Goal: Information Seeking & Learning: Compare options

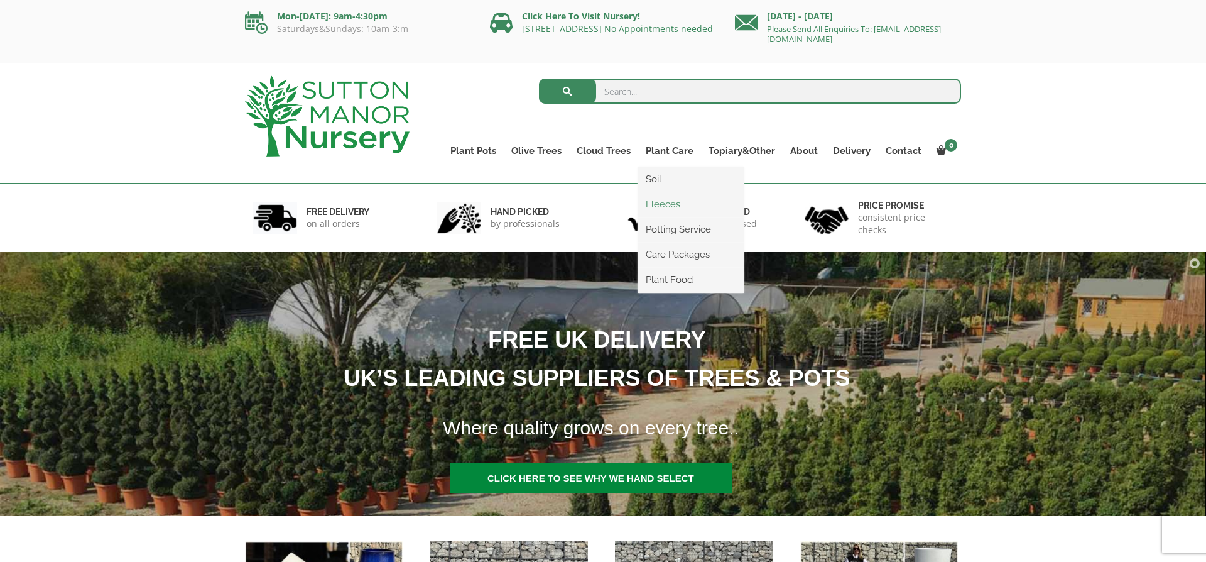
click at [660, 204] on link "Fleeces" at bounding box center [691, 204] width 106 height 19
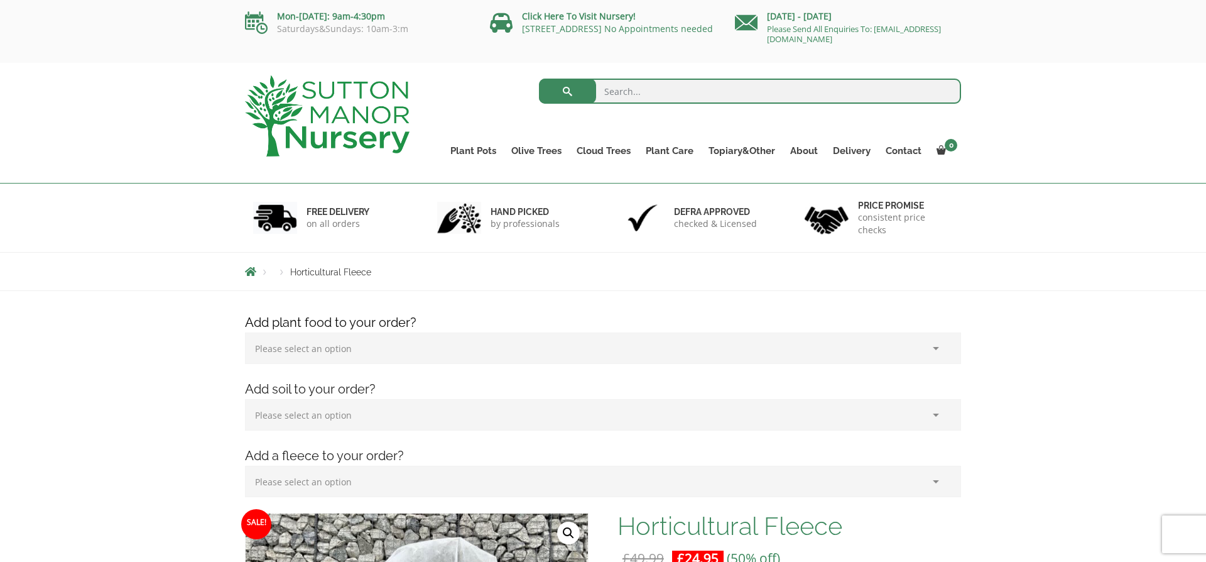
click at [313, 350] on select "Please select an option (x1) 1k Bag (£15.00) (x2) 1k Bag (£30.00) (x3) 1k Bag (…" at bounding box center [603, 347] width 716 height 31
click at [303, 413] on select "Please select an option (x1) 75L Bag (£34.99) (x2) 75L Bag (£69.98) (x3) 75L Ba…" at bounding box center [603, 414] width 716 height 31
click at [300, 483] on select "Please select an option (x1) Horticultural Fleece (£24.95)" at bounding box center [603, 480] width 716 height 31
click at [609, 227] on link "Ligustrum Pom Poms" at bounding box center [630, 229] width 122 height 19
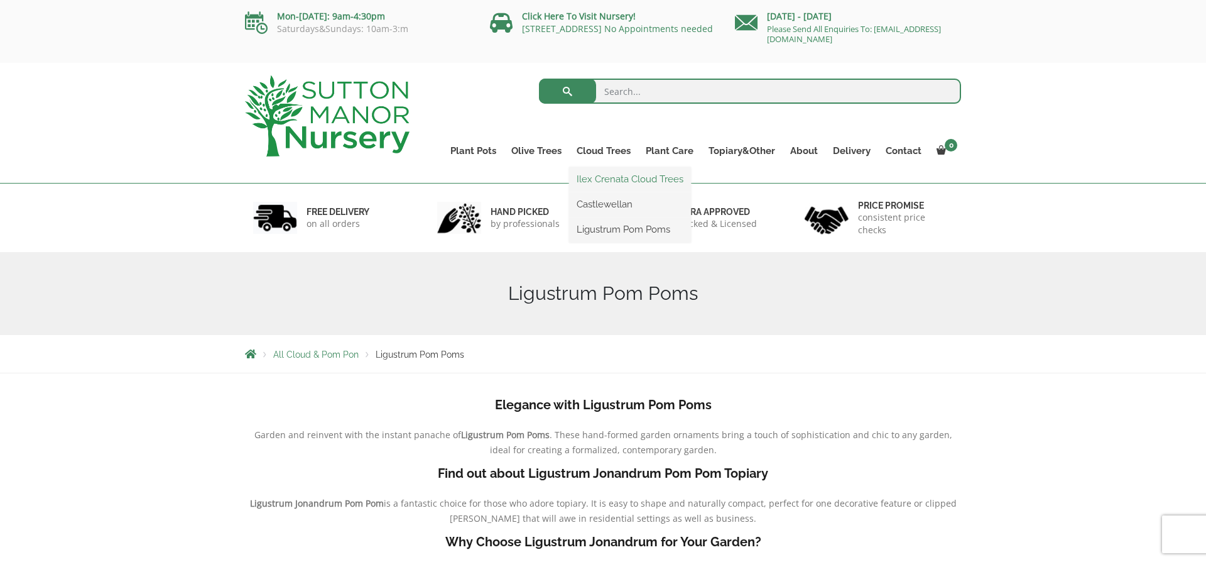
click at [621, 185] on link "Ilex Crenata Cloud Trees" at bounding box center [630, 179] width 122 height 19
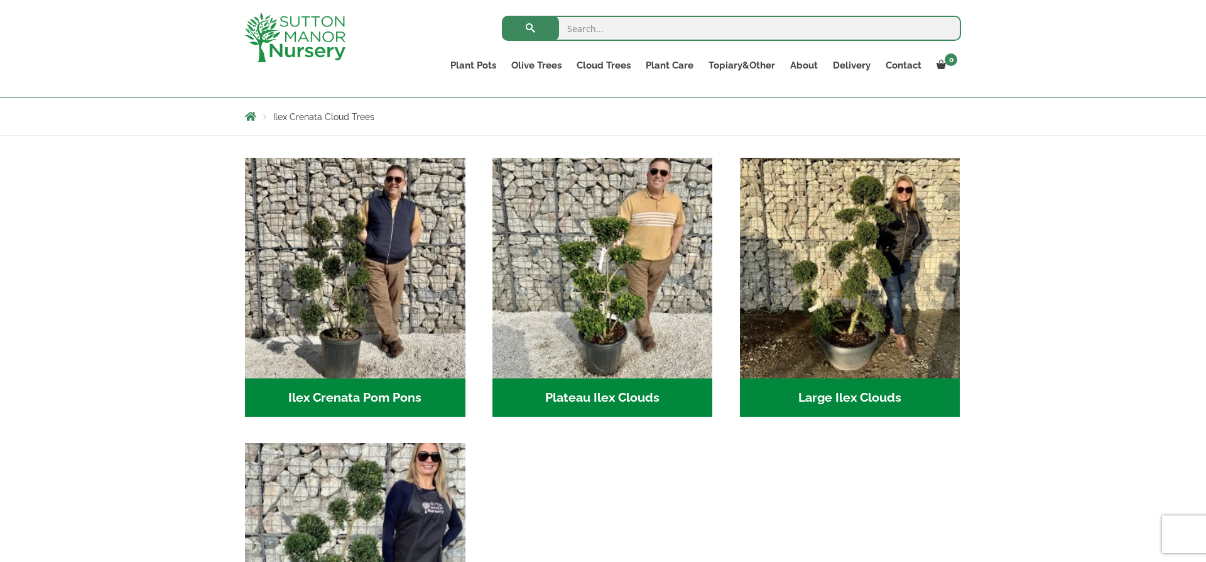
scroll to position [214, 0]
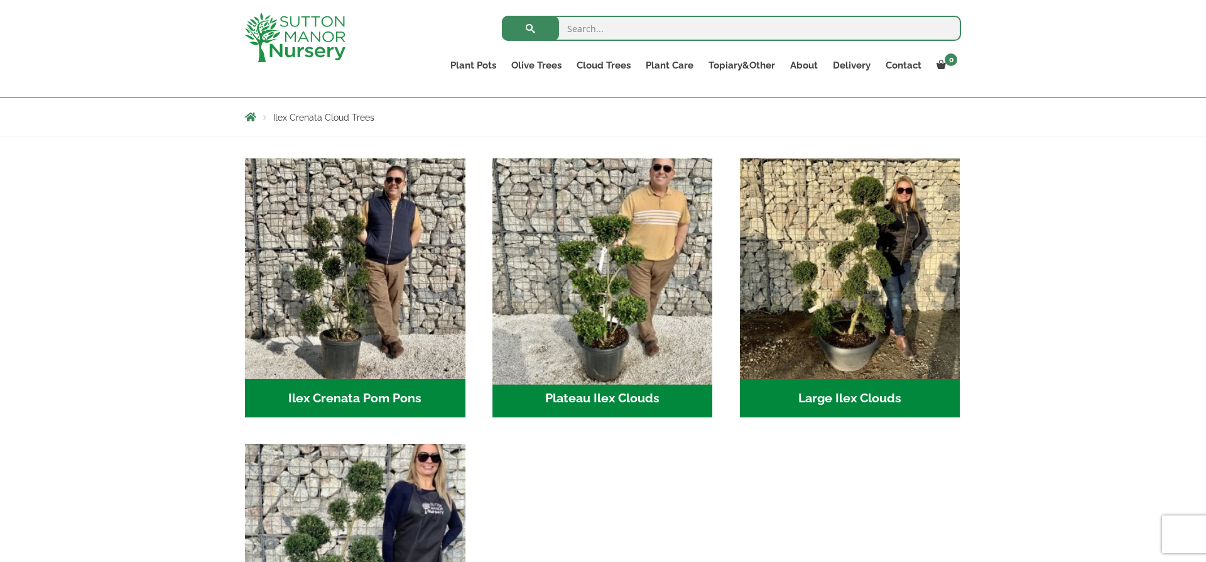
click at [607, 341] on img "Visit product category Plateau Ilex Clouds" at bounding box center [602, 268] width 231 height 231
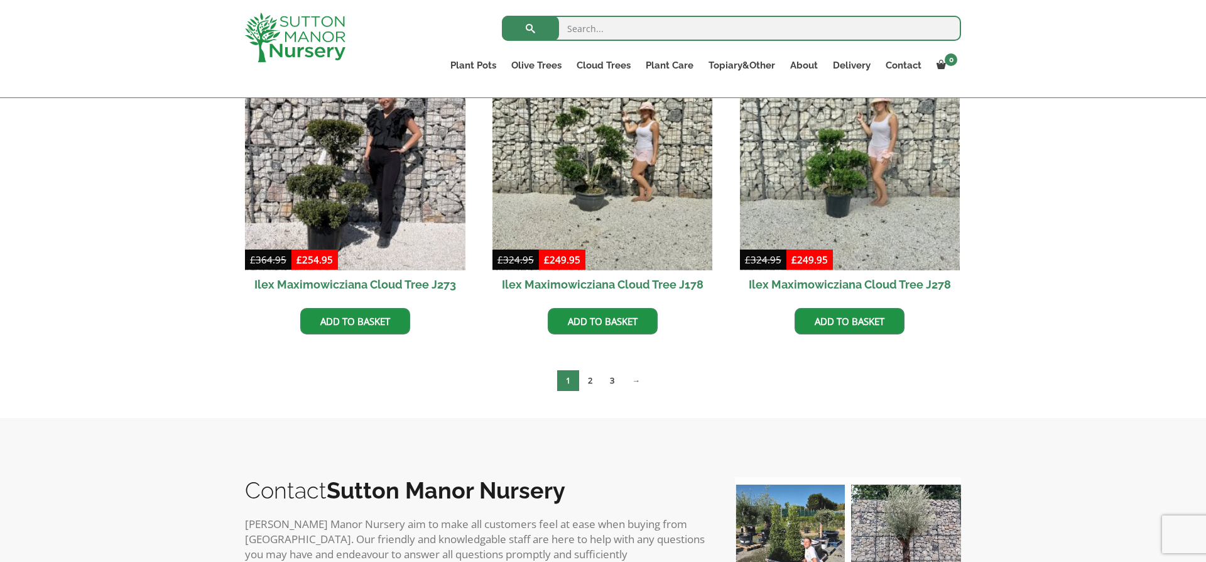
scroll to position [390, 0]
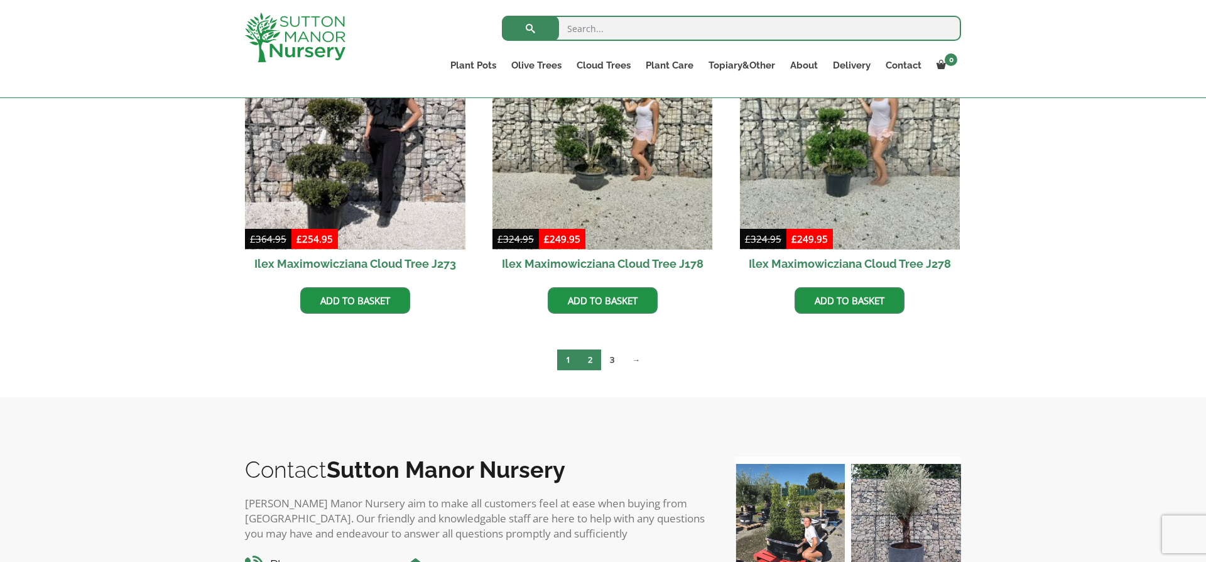
click at [584, 359] on link "2" at bounding box center [590, 359] width 22 height 21
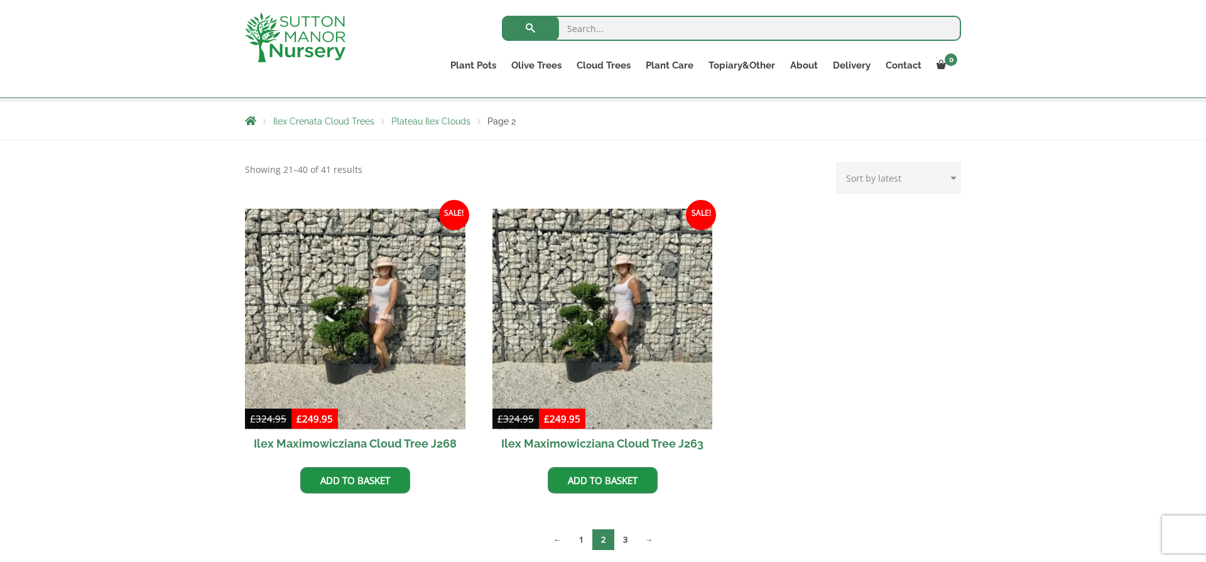
scroll to position [222, 0]
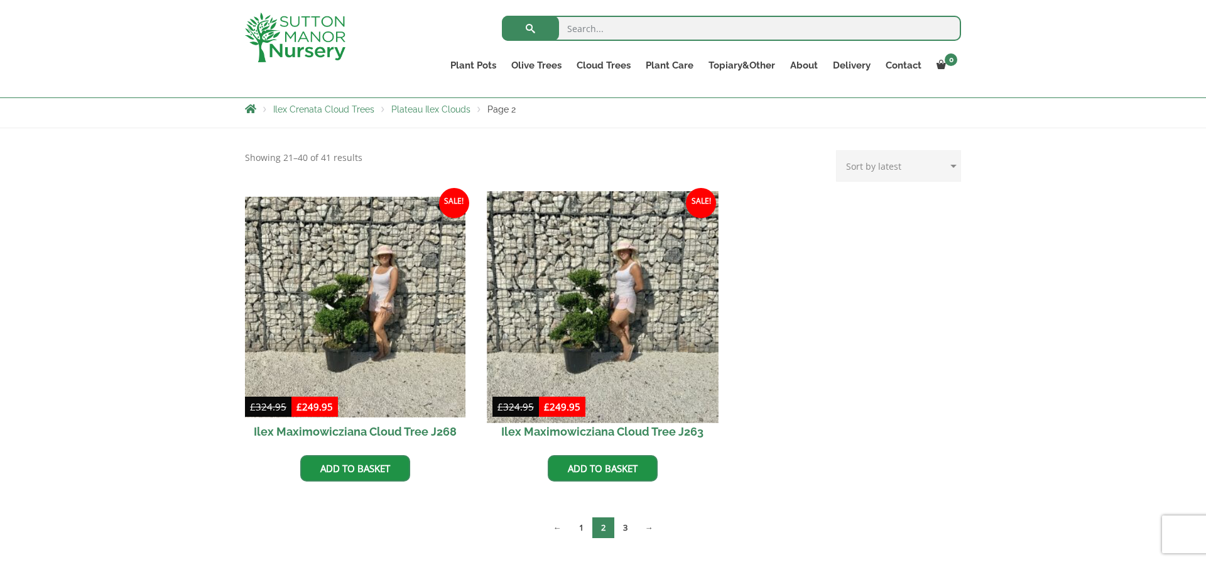
click at [584, 325] on img at bounding box center [602, 306] width 231 height 231
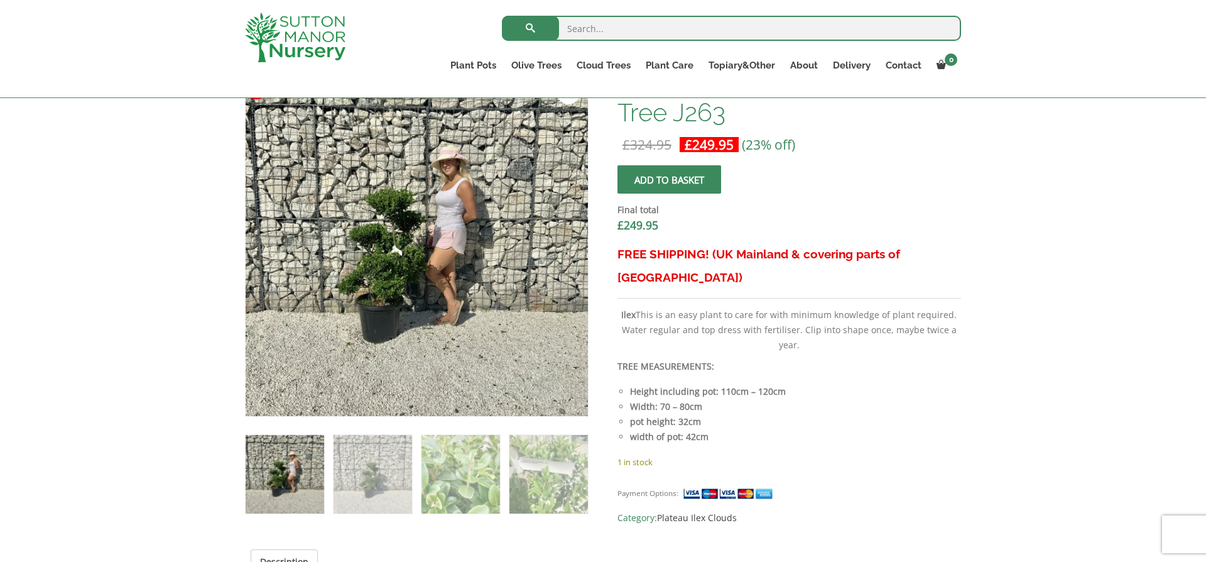
scroll to position [425, 0]
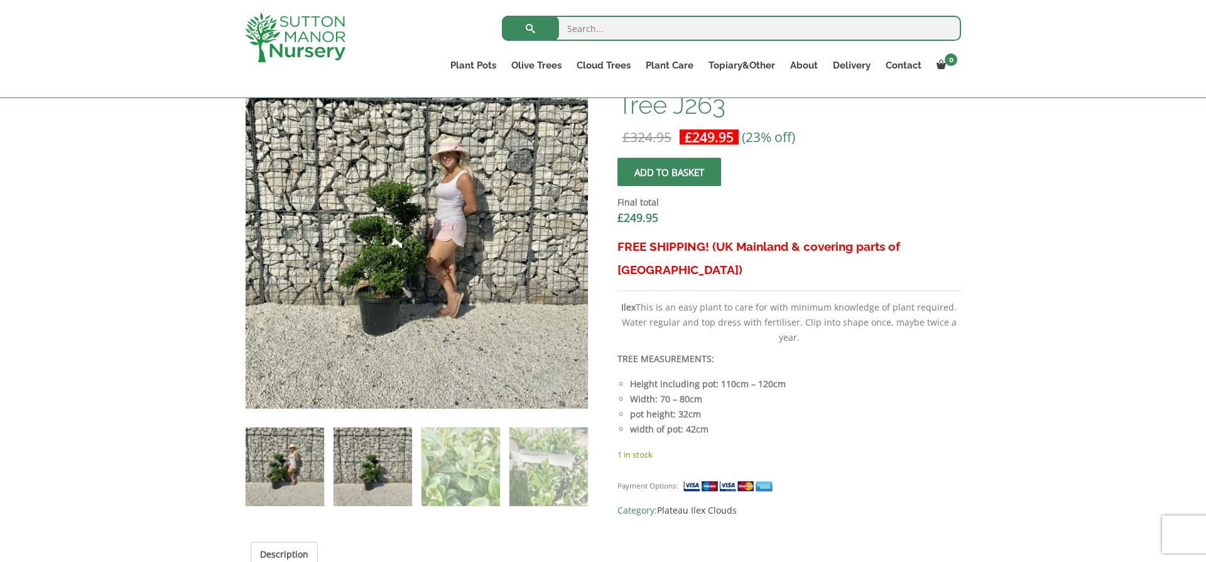
click at [365, 480] on img at bounding box center [373, 466] width 79 height 79
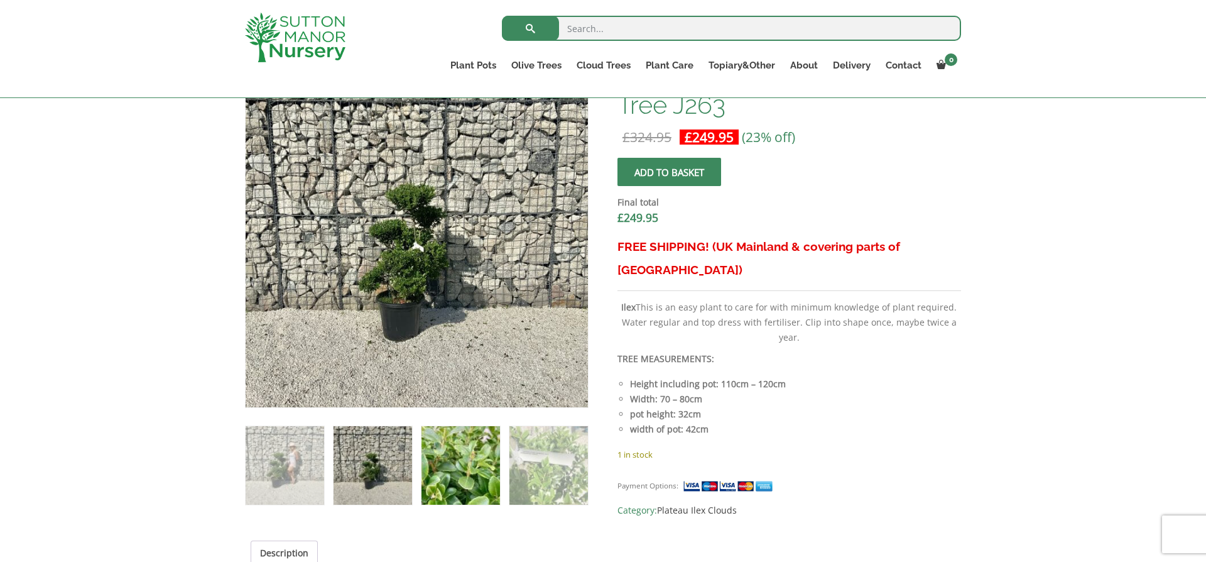
click at [472, 487] on img at bounding box center [460, 465] width 79 height 79
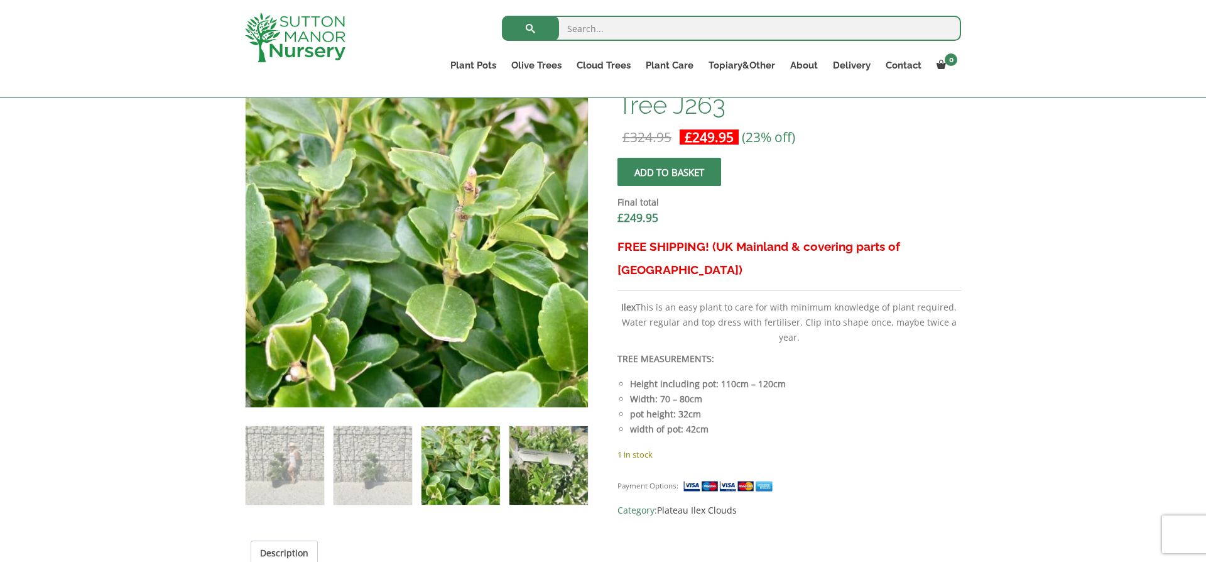
click at [528, 487] on img at bounding box center [548, 465] width 79 height 79
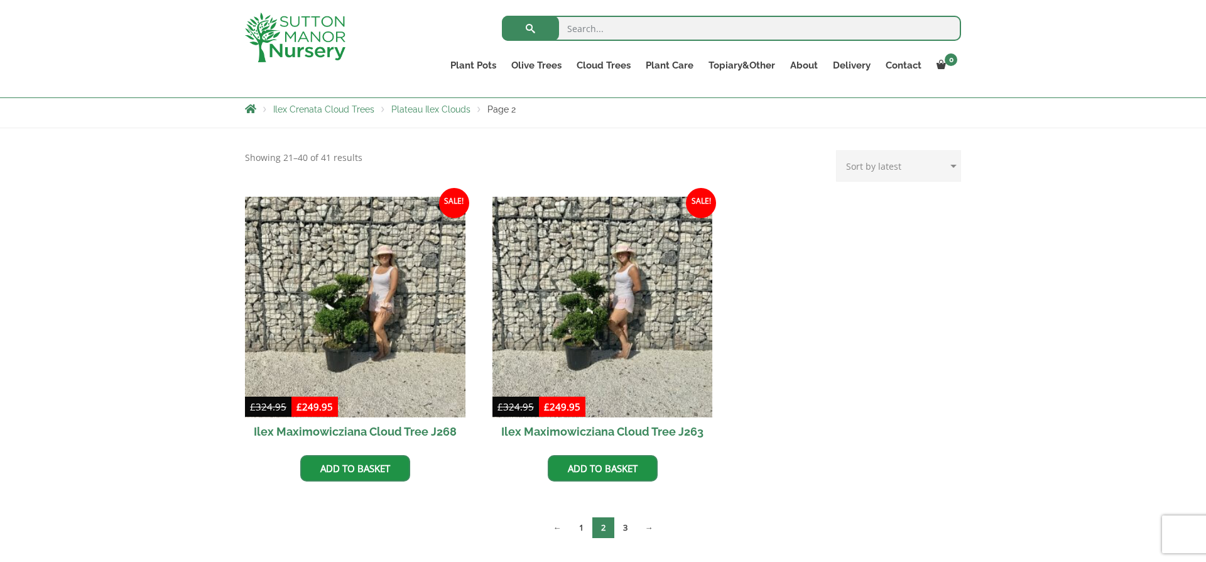
scroll to position [245, 0]
click at [625, 525] on link "3" at bounding box center [625, 527] width 22 height 21
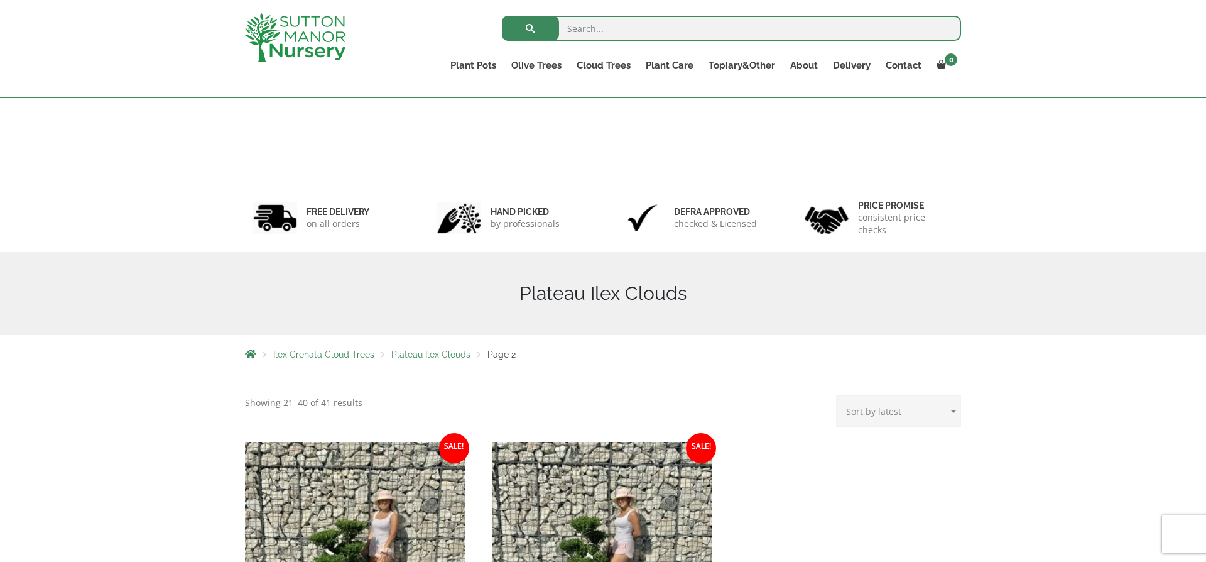
scroll to position [245, 0]
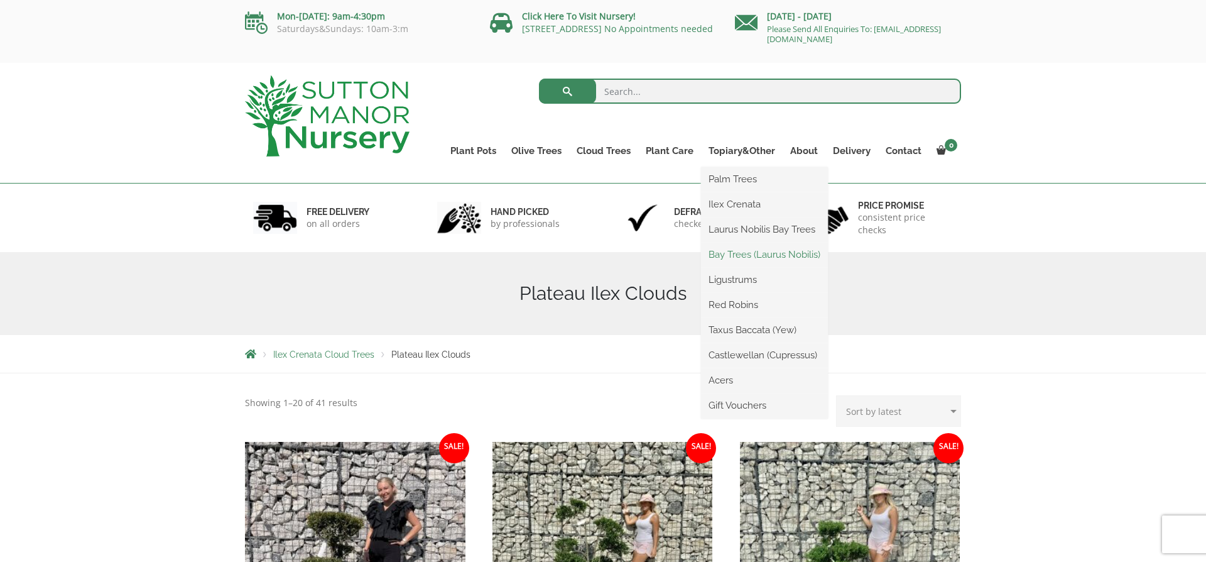
click at [749, 255] on link "Bay Trees (Laurus Nobilis)" at bounding box center [764, 254] width 127 height 19
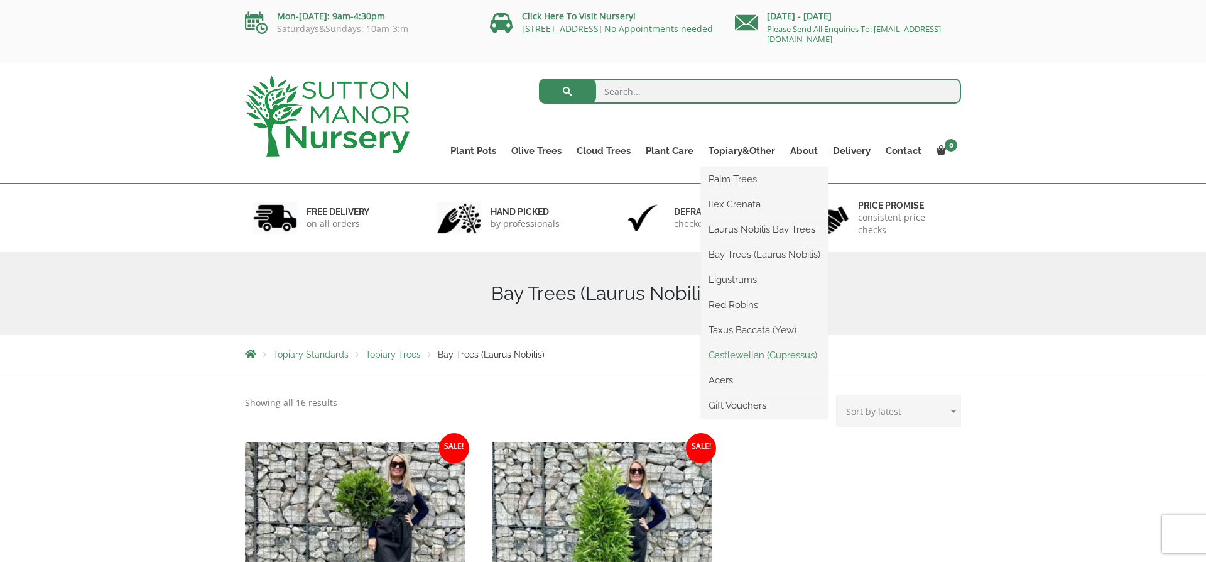
click at [747, 352] on link "Castlewellan (Cupressus)" at bounding box center [764, 354] width 127 height 19
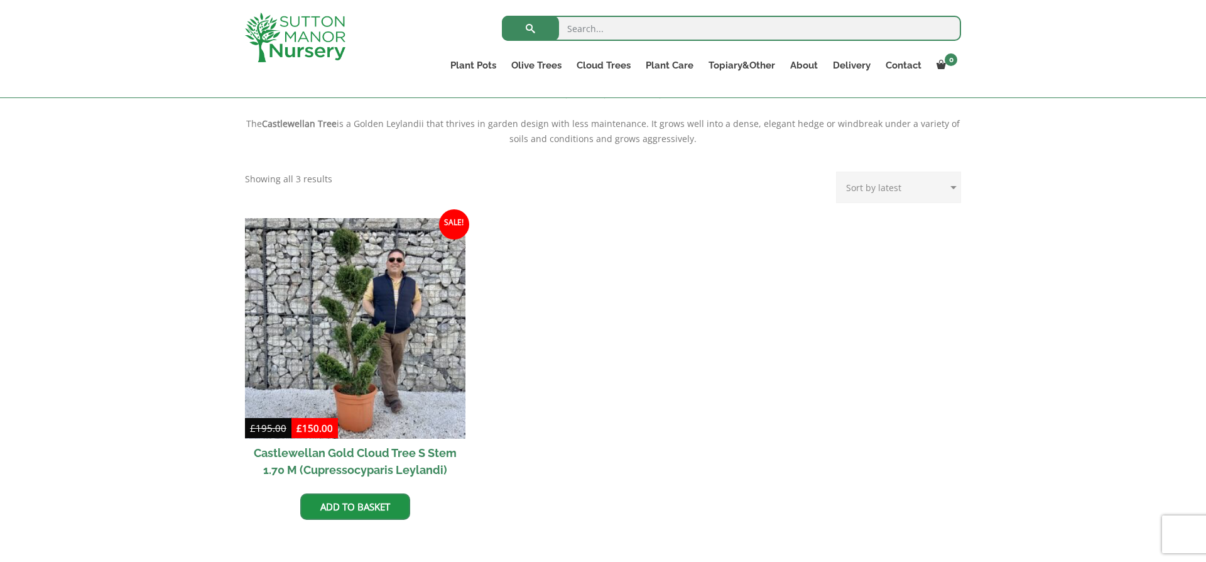
scroll to position [427, 0]
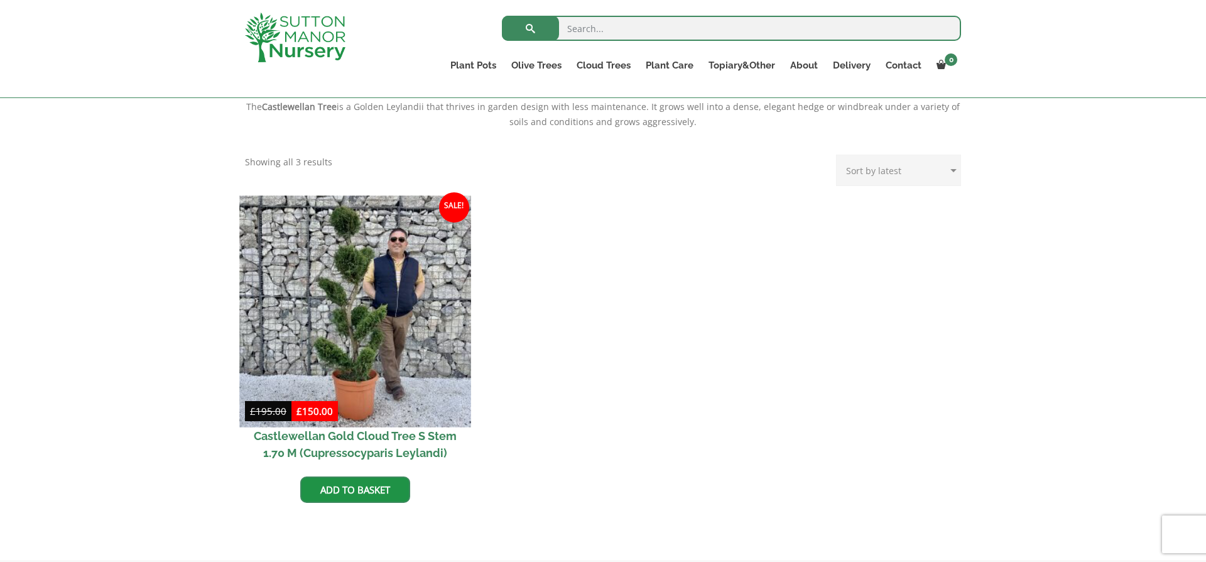
click at [357, 282] on img at bounding box center [354, 310] width 231 height 231
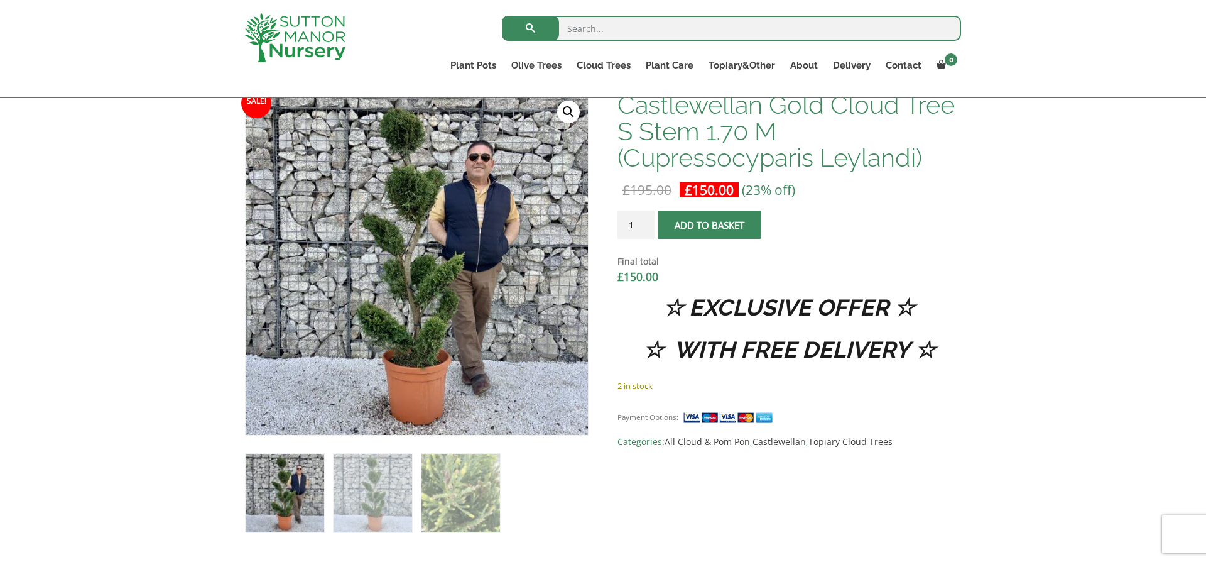
scroll to position [407, 0]
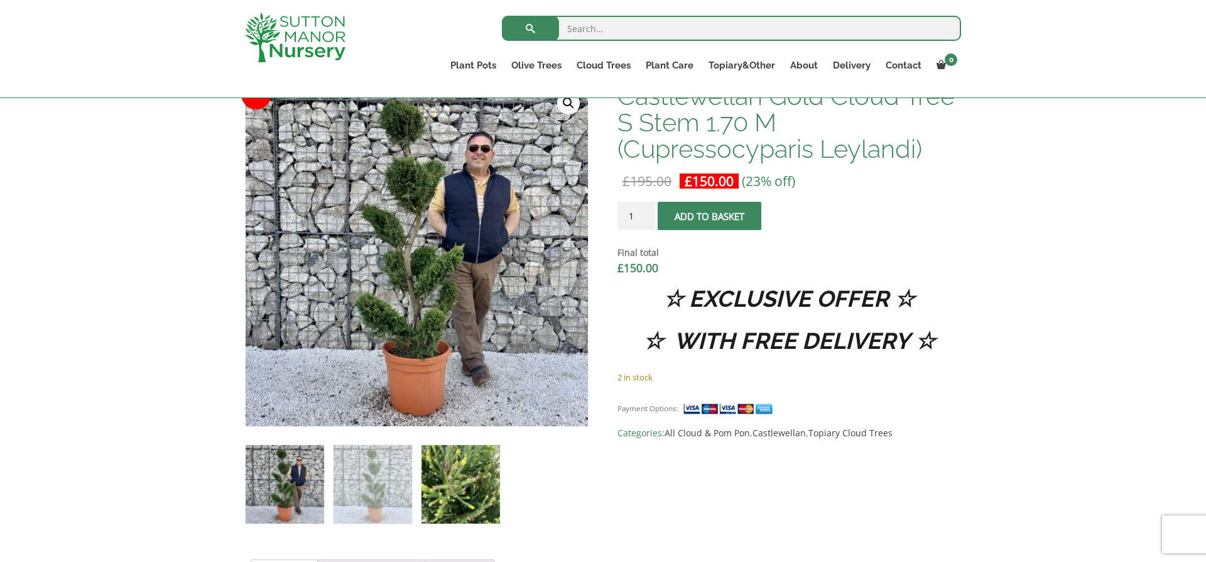
click at [454, 502] on img at bounding box center [460, 484] width 79 height 79
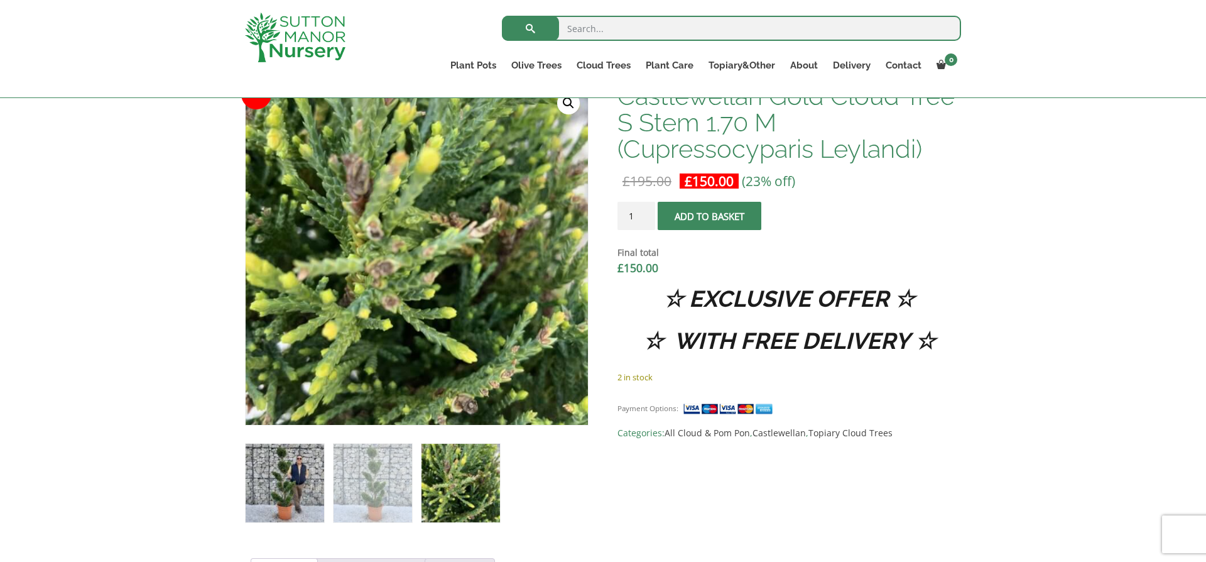
click at [264, 478] on img at bounding box center [285, 482] width 79 height 79
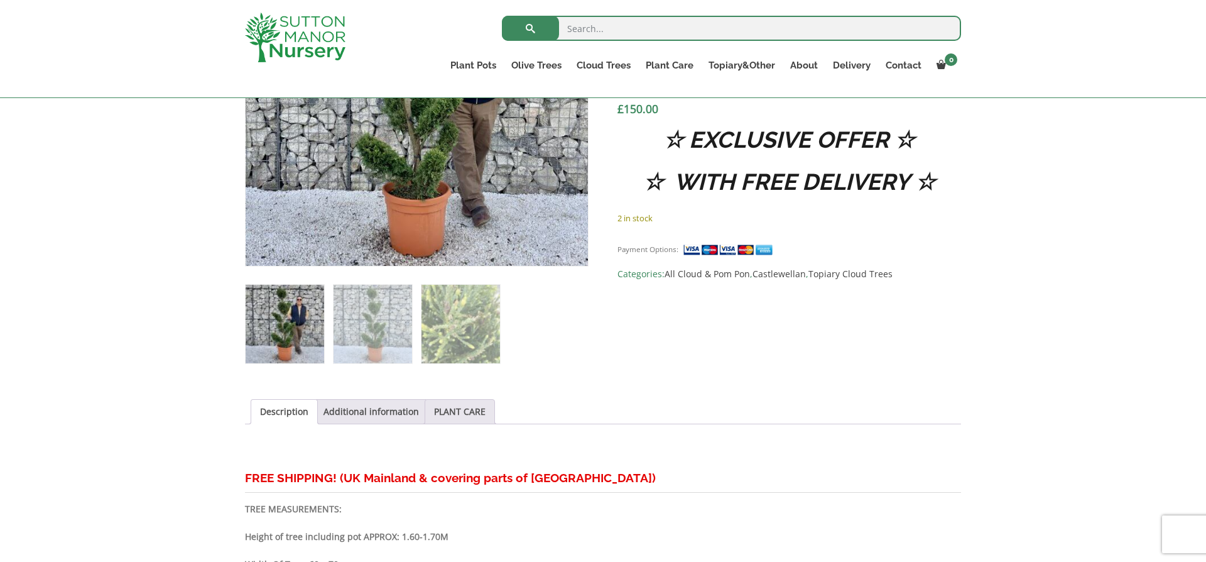
scroll to position [560, 0]
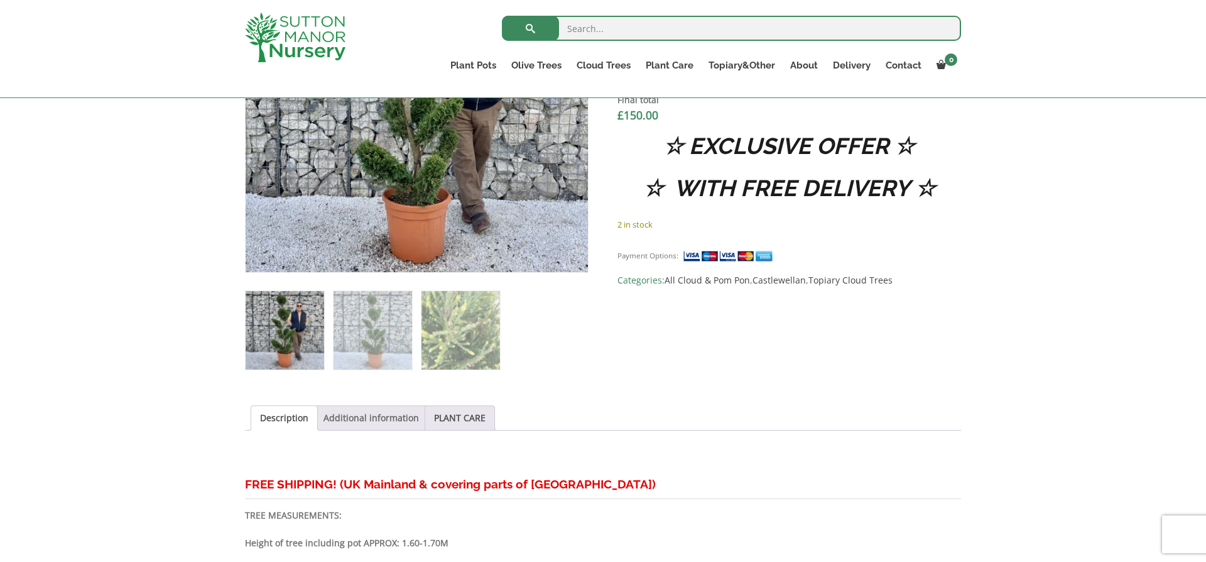
click at [377, 416] on link "Additional information" at bounding box center [370, 418] width 95 height 24
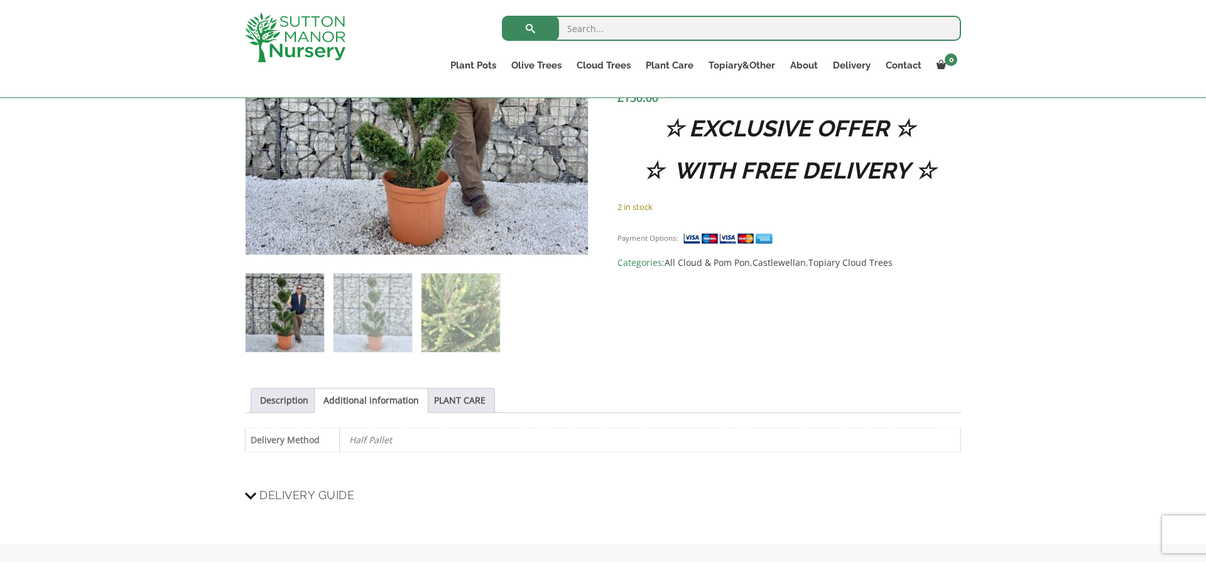
scroll to position [555, 0]
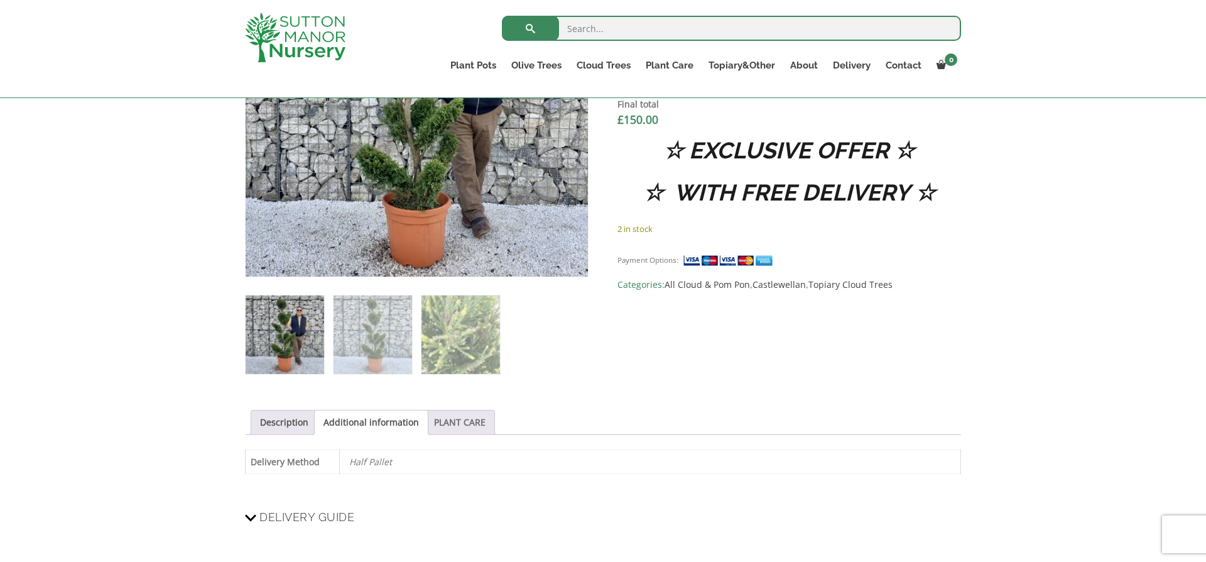
click at [447, 423] on link "PLANT CARE" at bounding box center [460, 422] width 52 height 24
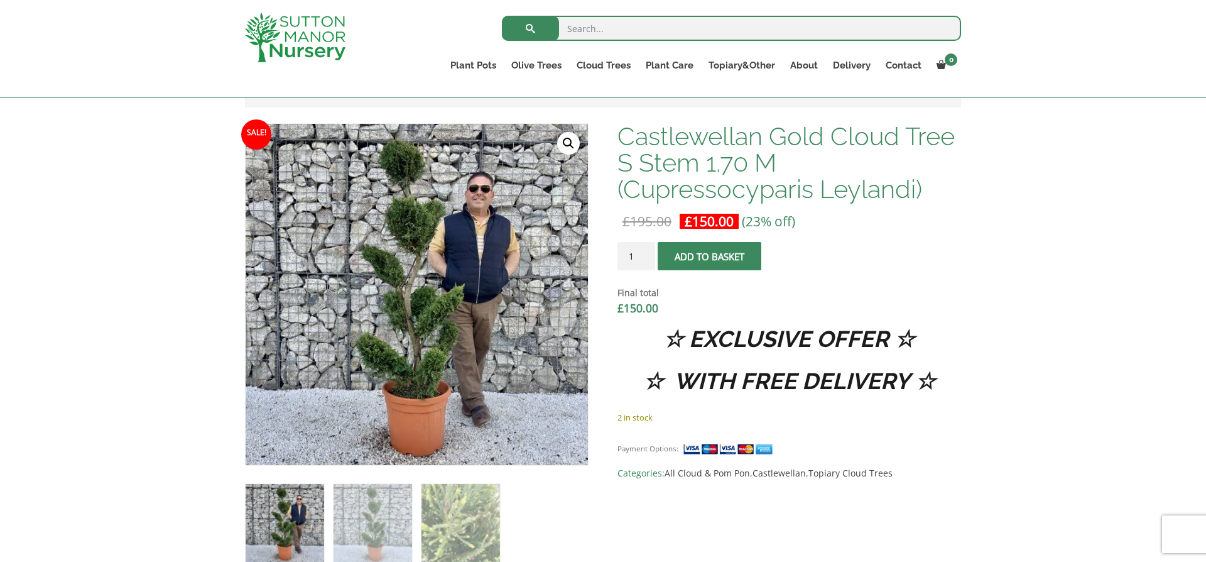
scroll to position [366, 0]
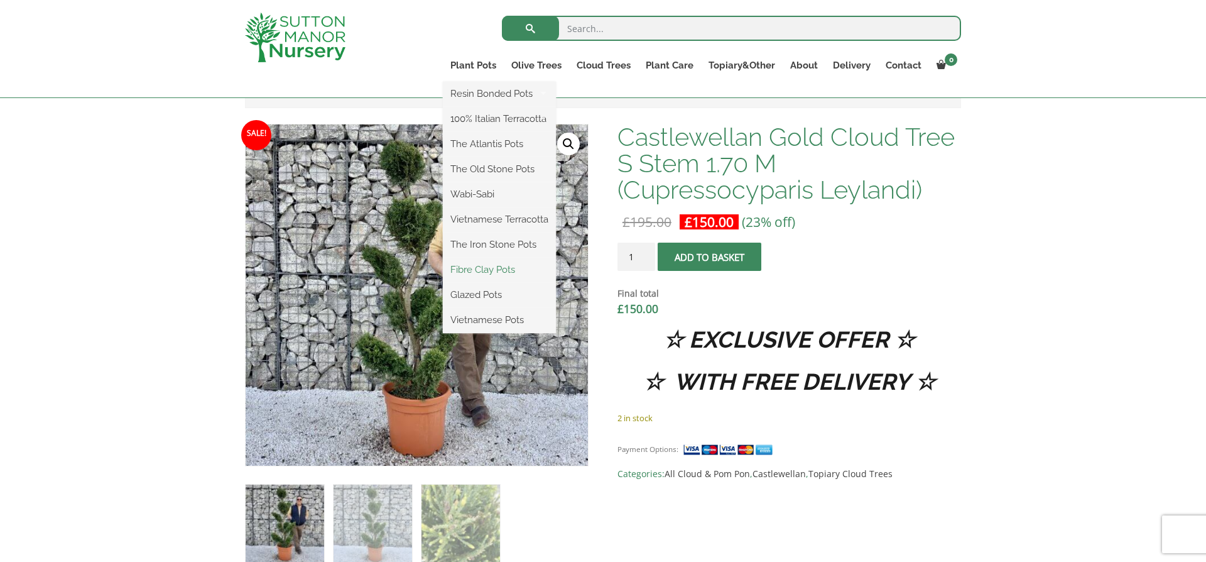
click at [484, 269] on link "Fibre Clay Pots" at bounding box center [499, 269] width 113 height 19
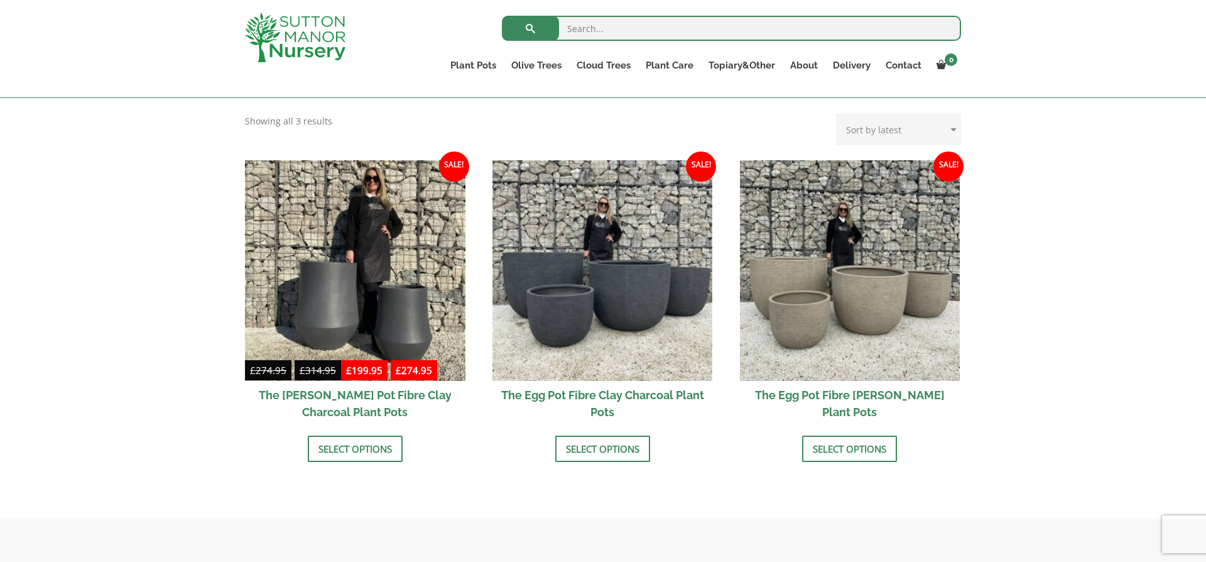
scroll to position [353, 0]
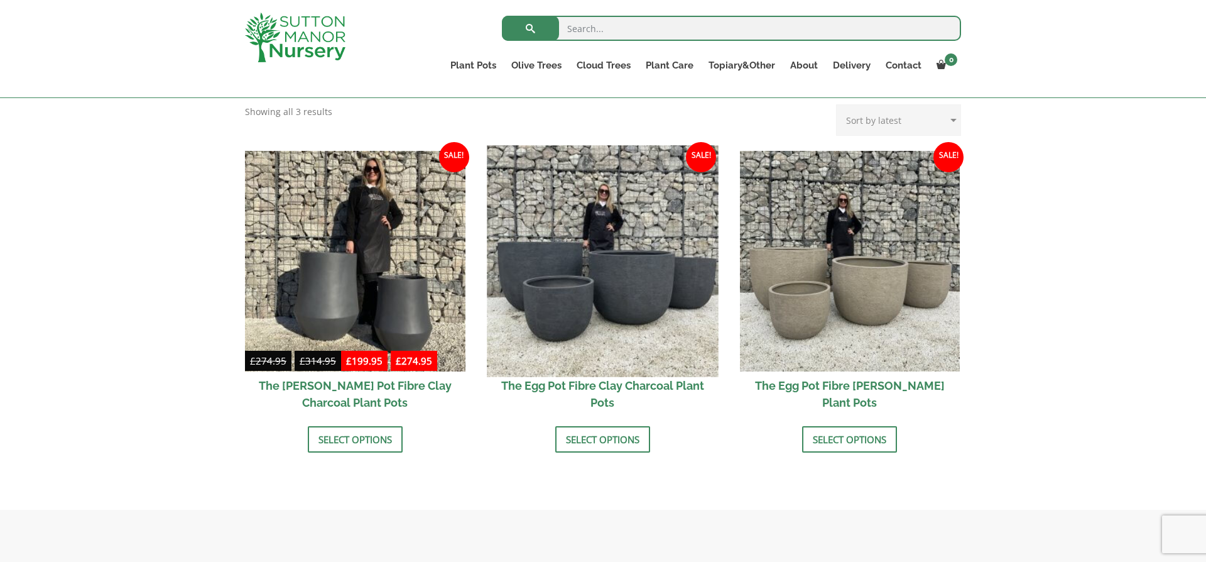
click at [580, 325] on img at bounding box center [602, 260] width 231 height 231
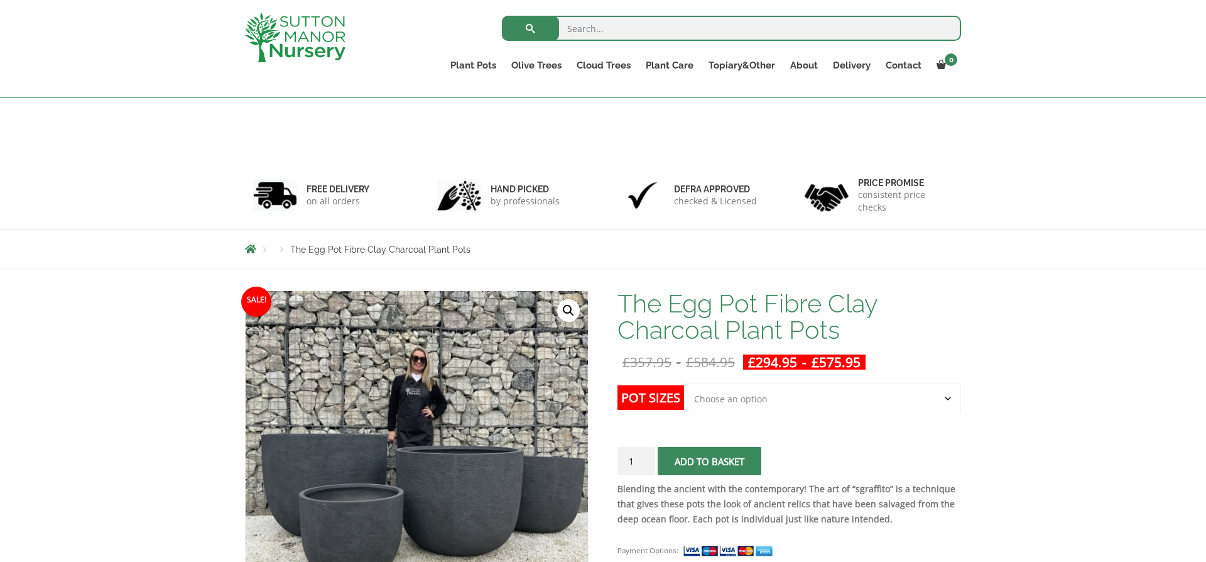
scroll to position [157, 0]
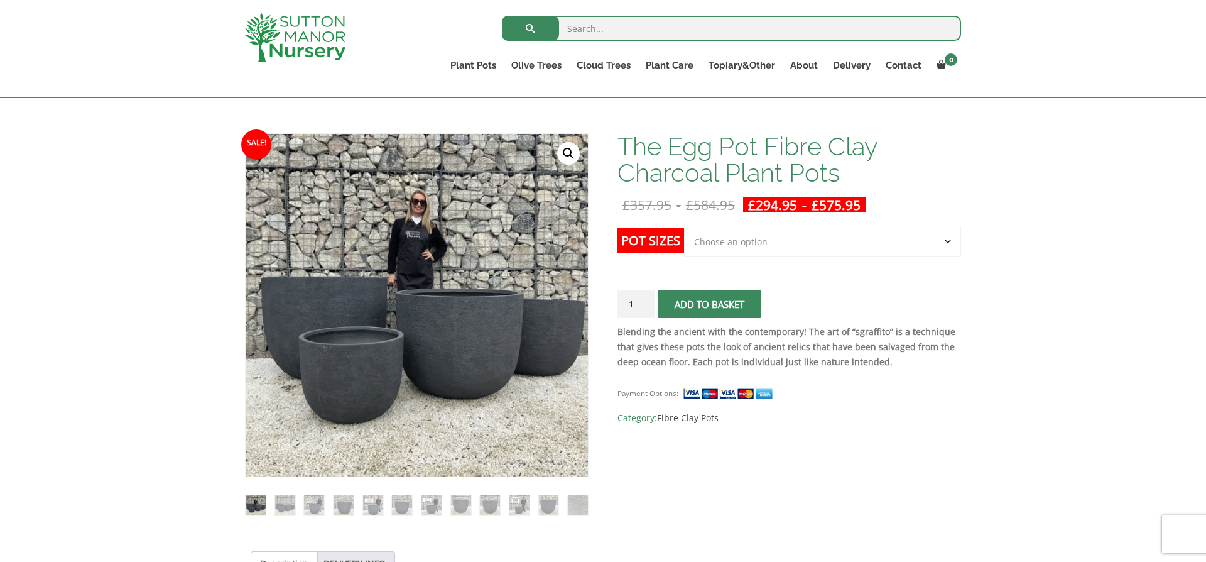
click at [900, 244] on select "Choose an option Click here to buy the 5th To Largest Pot In The Picture Click …" at bounding box center [822, 240] width 277 height 31
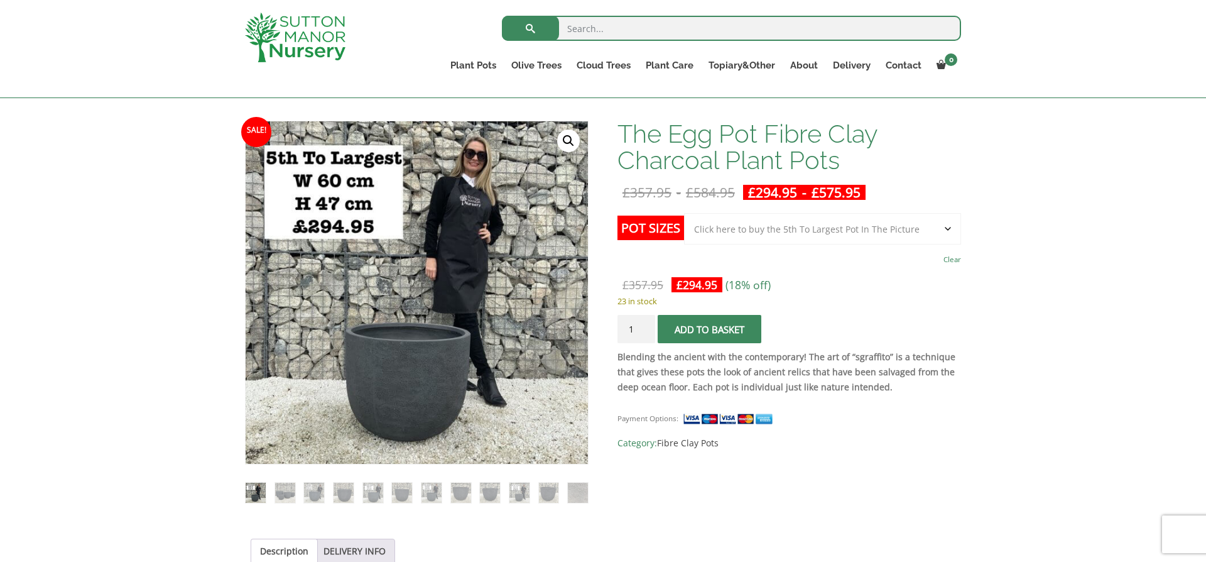
scroll to position [171, 0]
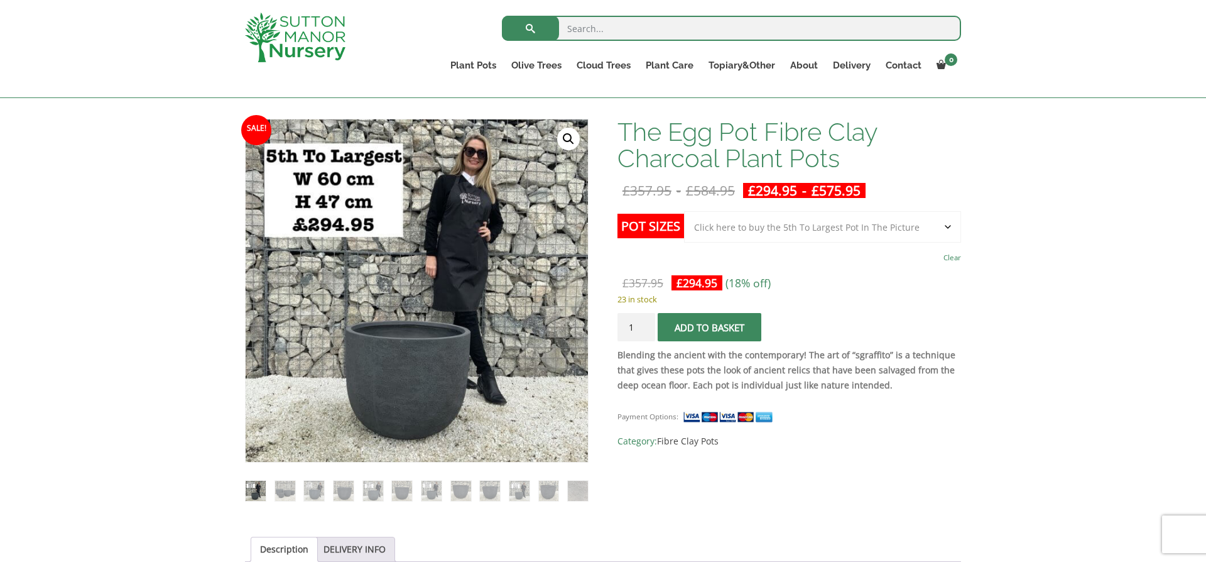
click at [909, 222] on select "Choose an option Click here to buy the 5th To Largest Pot In The Picture Click …" at bounding box center [822, 226] width 277 height 31
select select "Click here to buy the 4th To Largest Pot In The Picture"
